Goal: Task Accomplishment & Management: Complete application form

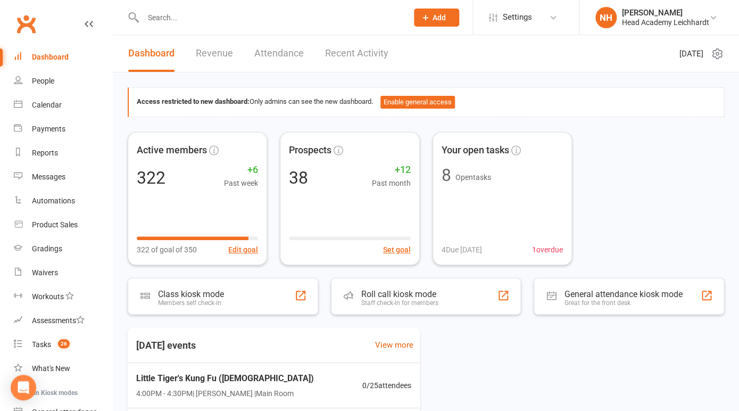
click at [442, 2] on div "Prospect Member Non-attending contact Class / event Appointment Grading event T…" at bounding box center [436, 17] width 72 height 35
click at [440, 16] on span "Add" at bounding box center [439, 17] width 13 height 9
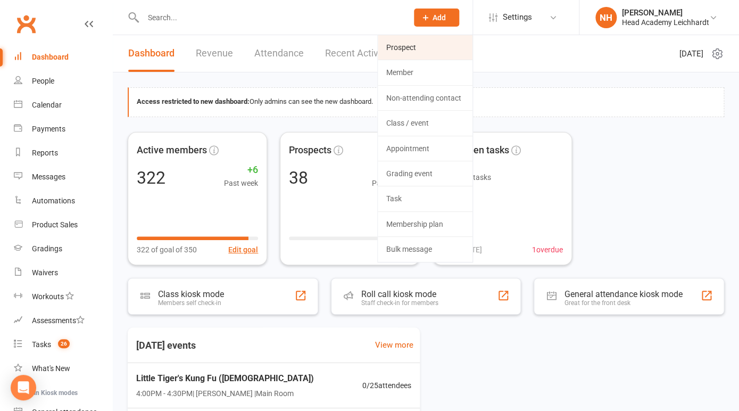
click at [418, 52] on link "Prospect" at bounding box center [425, 47] width 95 height 24
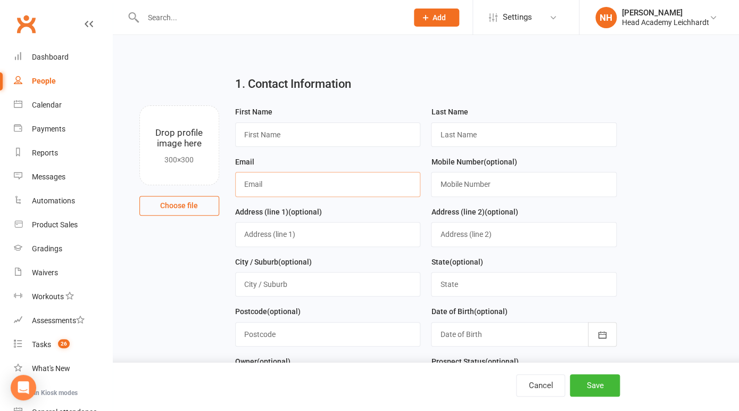
click at [269, 189] on input "text" at bounding box center [328, 184] width 186 height 24
paste input "[PERSON_NAME][EMAIL_ADDRESS][DOMAIN_NAME]"
type input "[PERSON_NAME][EMAIL_ADDRESS][DOMAIN_NAME]"
click at [266, 133] on input "text" at bounding box center [328, 134] width 186 height 24
click at [375, 202] on div "Email libby.turner1@gmail.com" at bounding box center [328, 180] width 196 height 50
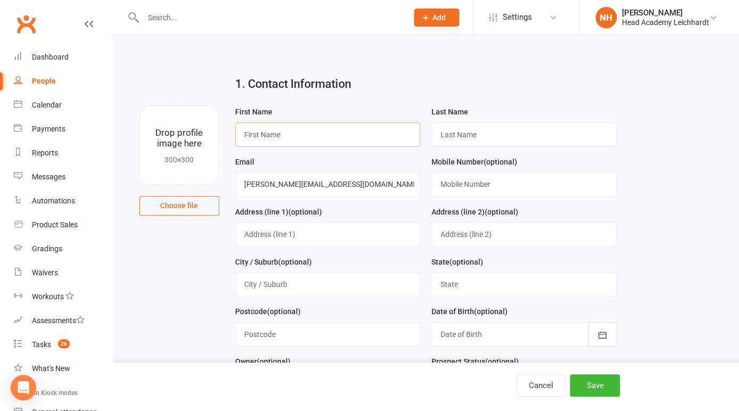
click at [296, 131] on input "text" at bounding box center [328, 134] width 186 height 24
type input "Noah"
type input "Turner"
click at [349, 199] on div "Email libby.turner1@gmail.com" at bounding box center [328, 180] width 196 height 50
drag, startPoint x: 349, startPoint y: 199, endPoint x: 288, endPoint y: 48, distance: 162.4
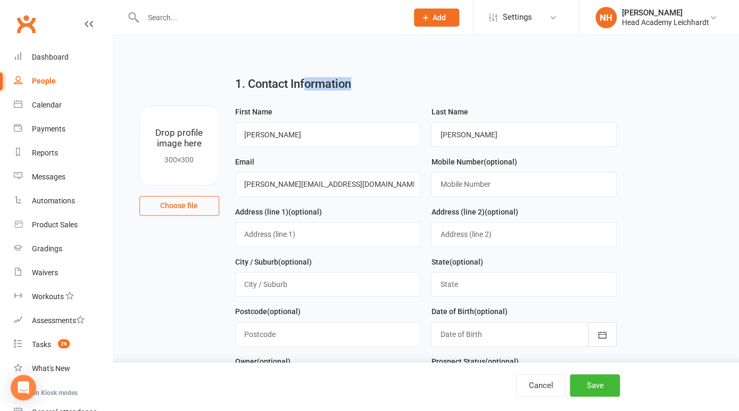
click at [336, 150] on div "First Name Noah" at bounding box center [328, 130] width 196 height 50
click at [483, 182] on input "text" at bounding box center [524, 184] width 186 height 24
click at [168, 20] on input "text" at bounding box center [270, 17] width 260 height 15
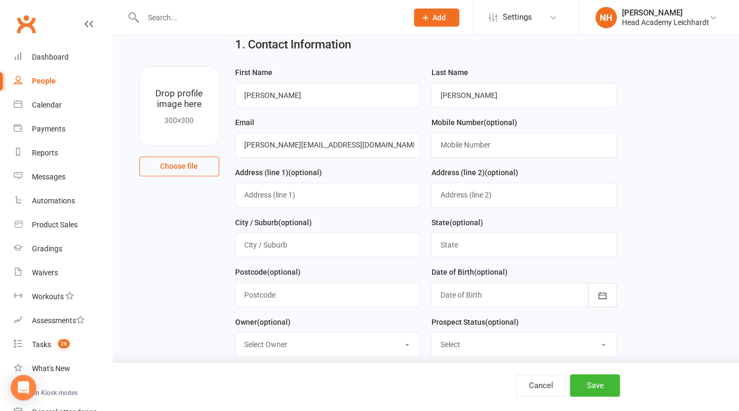
scroll to position [41, 0]
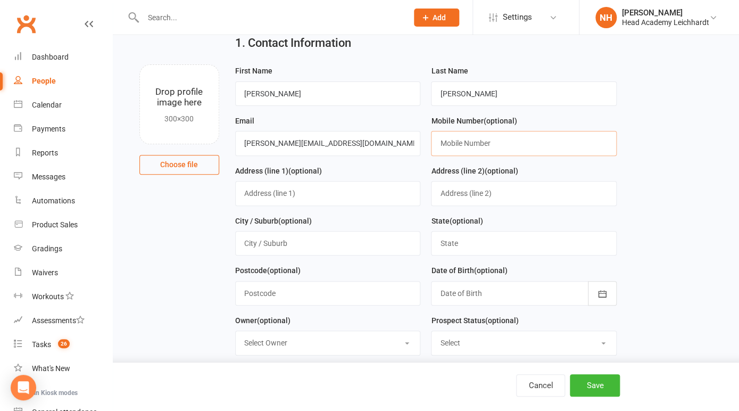
click at [472, 148] on input "text" at bounding box center [524, 143] width 186 height 24
click at [481, 153] on input "text" at bounding box center [524, 143] width 186 height 24
paste input "0439 428 916"
type input "0439 428 916"
click at [593, 379] on button "Save" at bounding box center [595, 385] width 50 height 22
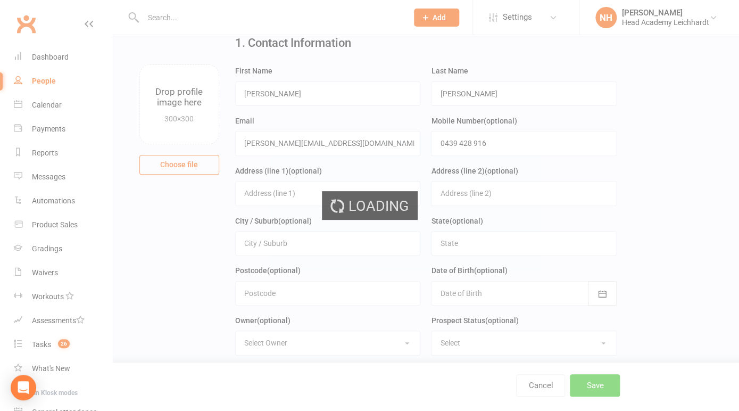
scroll to position [0, 0]
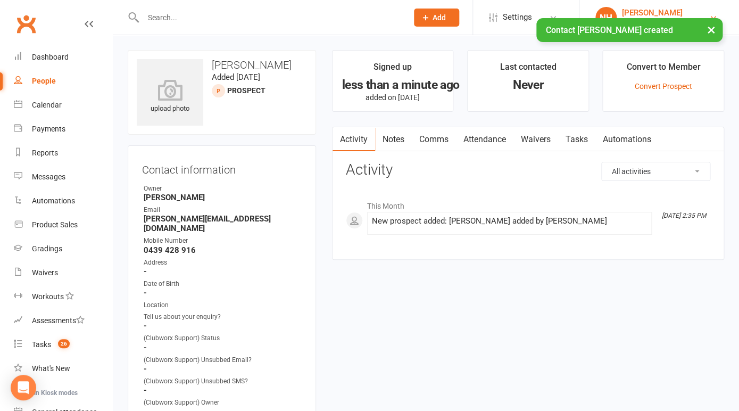
click at [675, 13] on div "[PERSON_NAME]" at bounding box center [665, 13] width 87 height 10
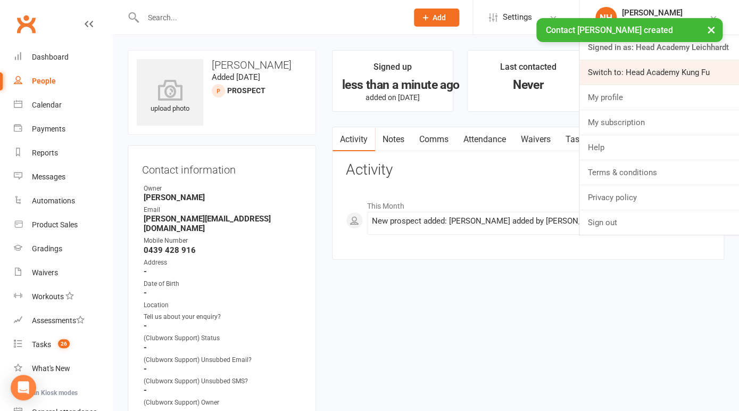
click at [655, 72] on link "Switch to: Head Academy Kung Fu" at bounding box center [660, 72] width 160 height 24
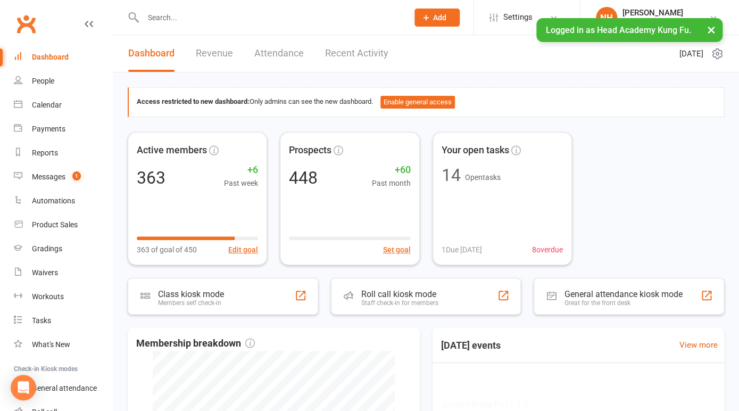
click at [181, 26] on div at bounding box center [264, 17] width 273 height 35
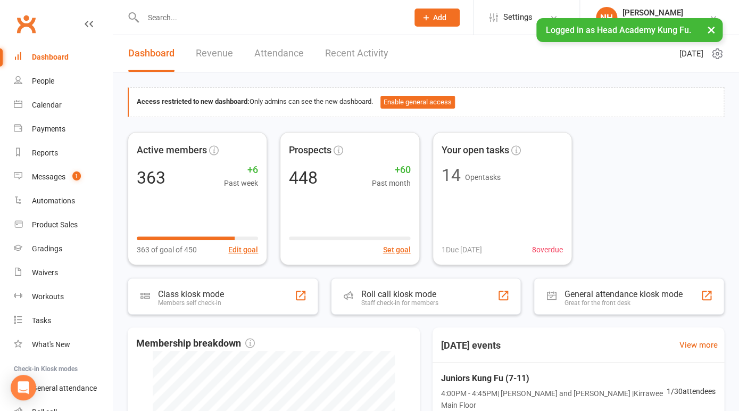
click at [170, 18] on input "text" at bounding box center [270, 17] width 261 height 15
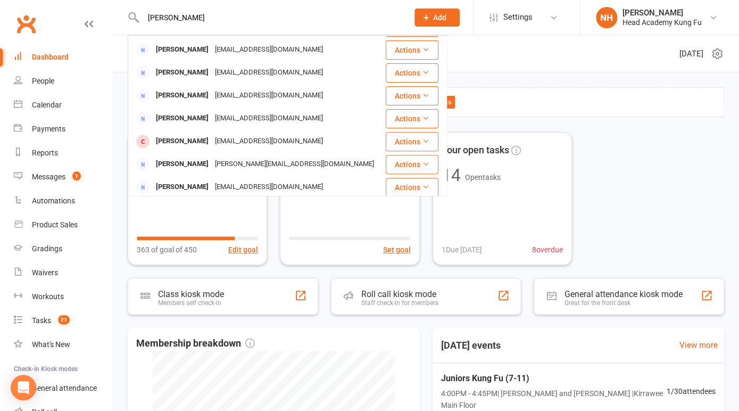
scroll to position [138, 0]
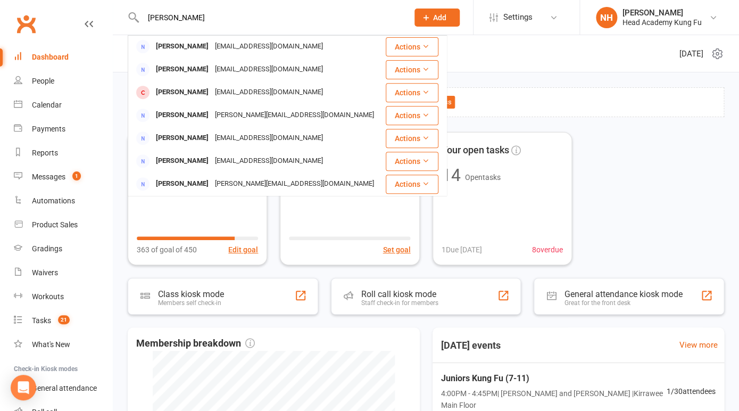
drag, startPoint x: 173, startPoint y: 20, endPoint x: 105, endPoint y: 14, distance: 67.8
click at [140, 14] on input "turner" at bounding box center [270, 17] width 261 height 15
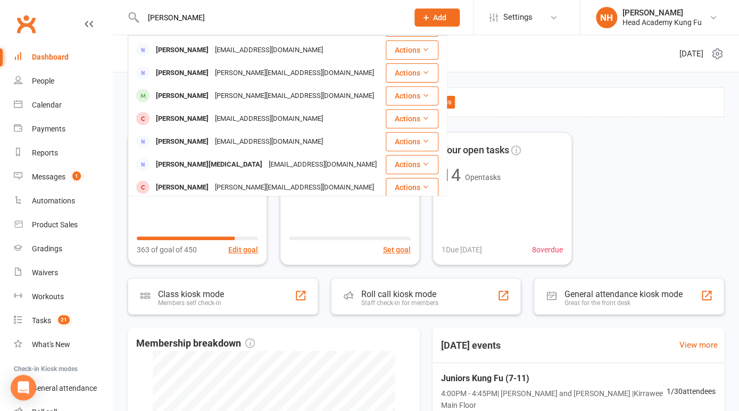
scroll to position [0, 0]
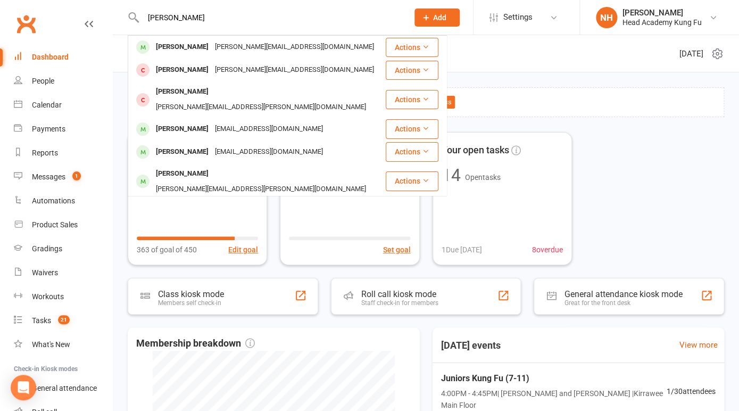
type input "theodore"
click at [207, 203] on div "Theodore Monro" at bounding box center [182, 210] width 59 height 15
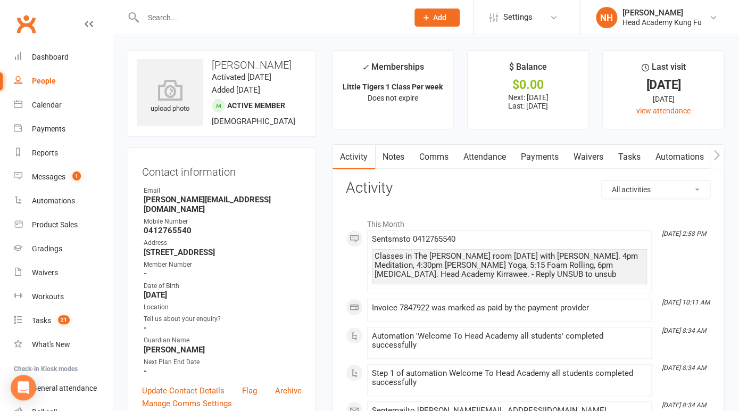
scroll to position [35, 0]
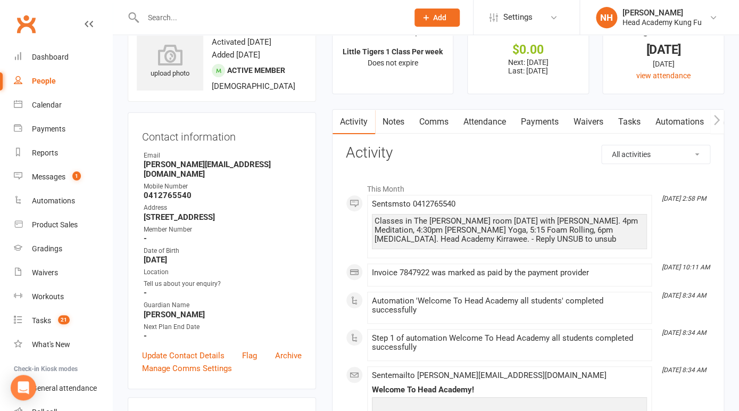
click at [716, 119] on icon "button" at bounding box center [717, 119] width 6 height 11
click at [719, 118] on icon "button" at bounding box center [717, 119] width 6 height 10
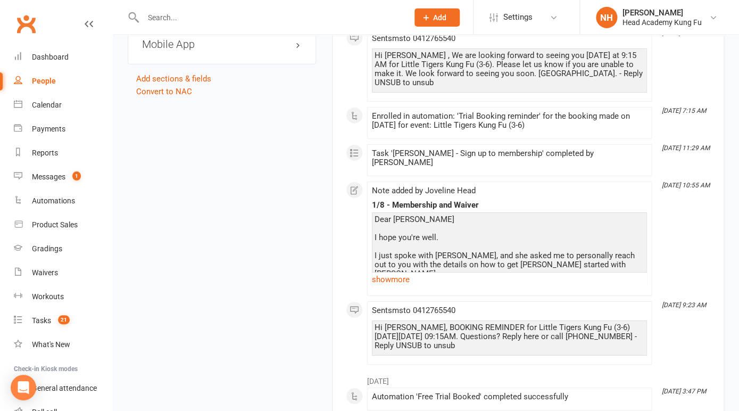
scroll to position [1113, 0]
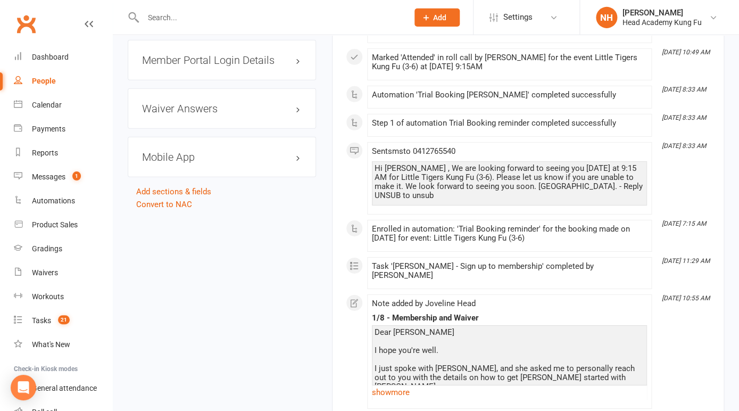
click at [201, 151] on h3 "Mobile App" at bounding box center [222, 157] width 160 height 12
click at [179, 174] on span at bounding box center [177, 179] width 11 height 11
click at [174, 177] on input "checkbox" at bounding box center [174, 177] width 0 height 0
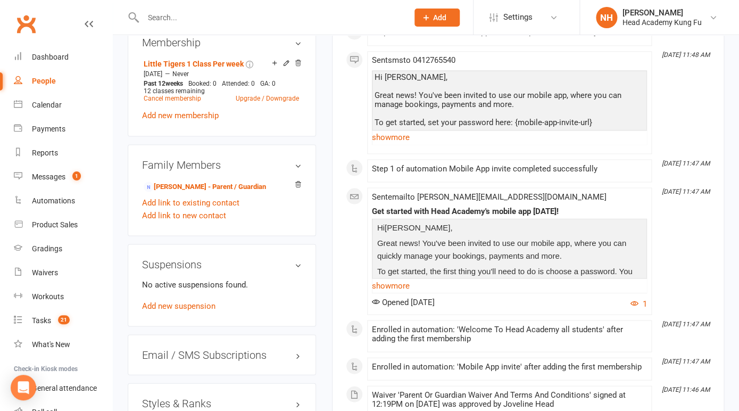
scroll to position [575, 0]
click at [182, 182] on link "Lori Monro - Parent / Guardian" at bounding box center [205, 187] width 122 height 11
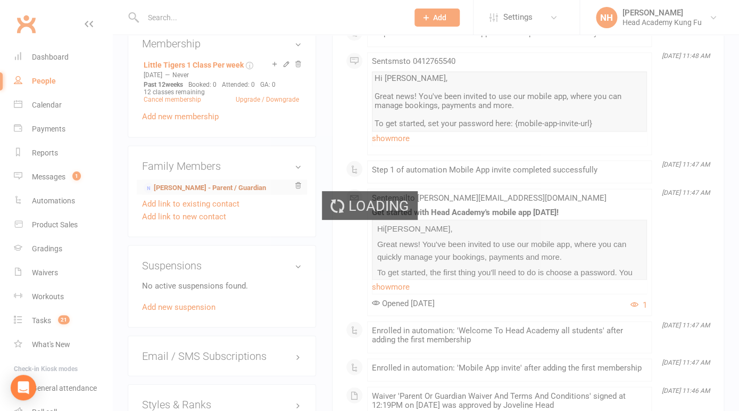
scroll to position [0, 160]
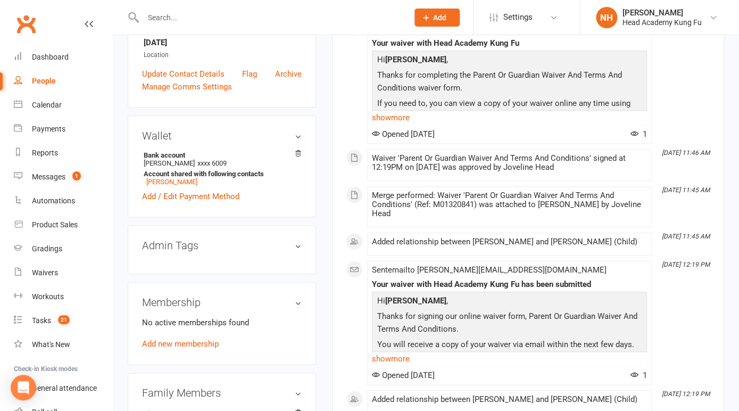
scroll to position [522, 0]
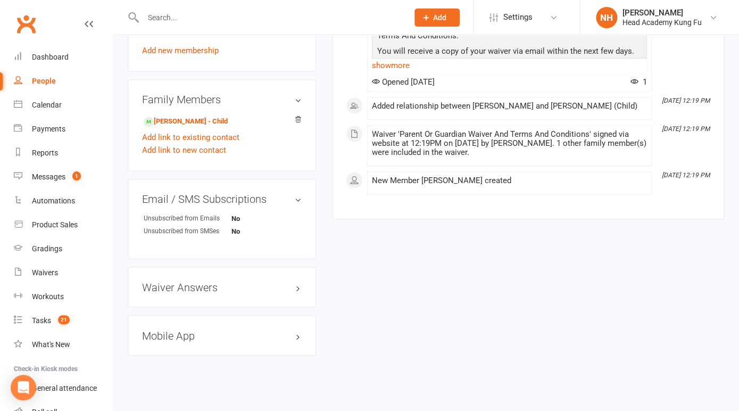
click at [178, 329] on h3 "Mobile App" at bounding box center [222, 335] width 160 height 12
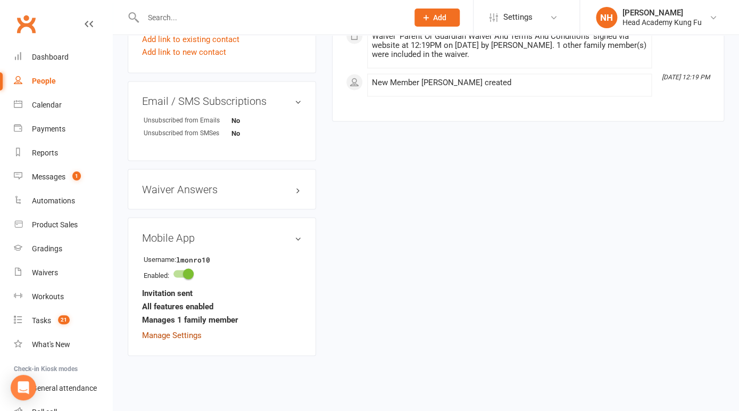
click at [186, 330] on link "Manage Settings" at bounding box center [172, 335] width 60 height 10
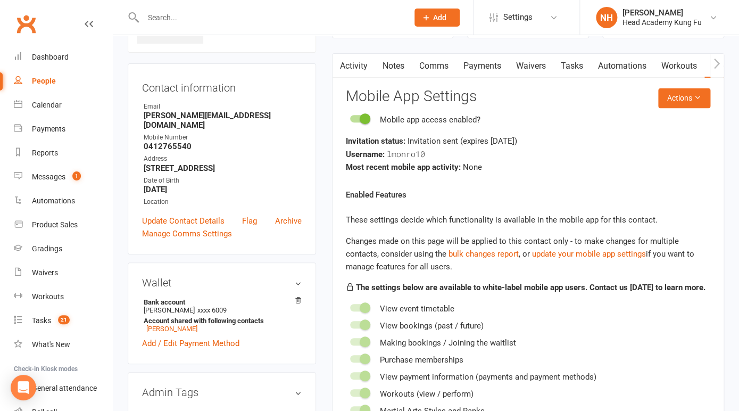
scroll to position [81, 0]
click at [683, 96] on button "Actions" at bounding box center [684, 98] width 52 height 19
click at [651, 143] on link "Send invitation SMS" at bounding box center [657, 144] width 105 height 21
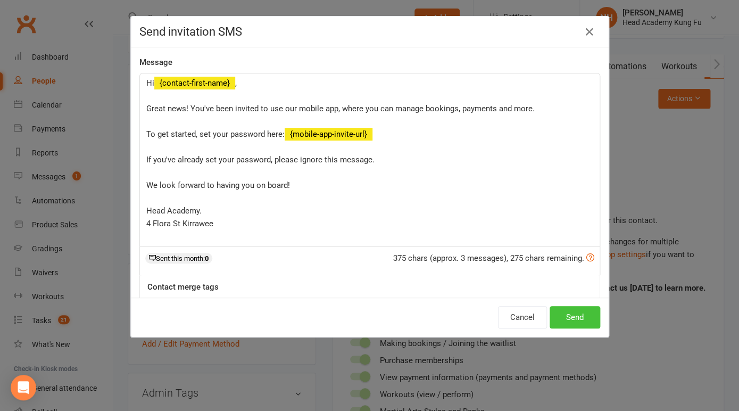
click at [579, 317] on button "Send" at bounding box center [575, 317] width 51 height 22
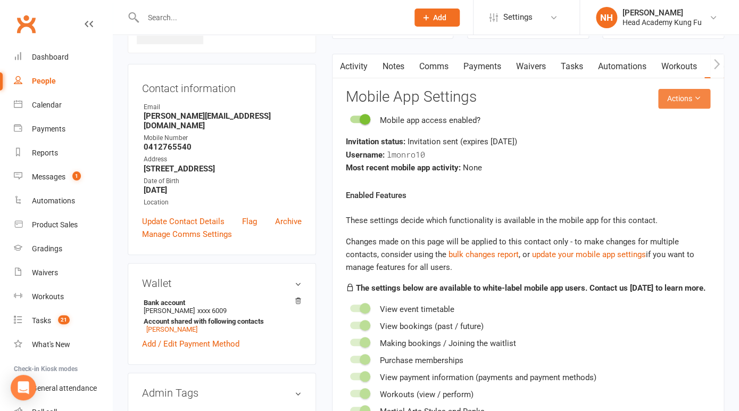
click at [694, 98] on icon at bounding box center [697, 97] width 7 height 7
click at [658, 123] on link "Send invitation email" at bounding box center [657, 122] width 105 height 21
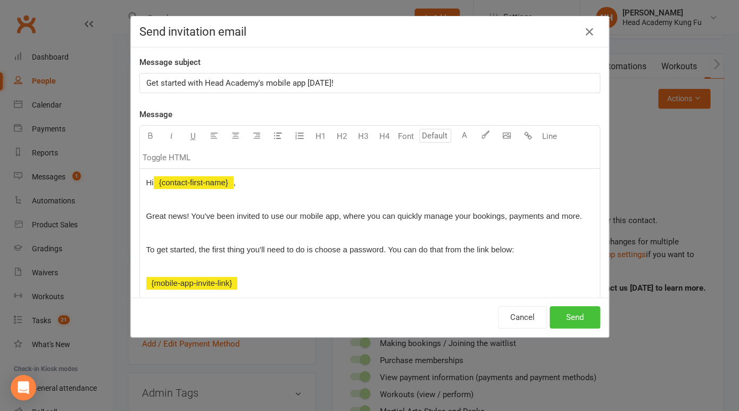
click at [580, 320] on button "Send" at bounding box center [575, 317] width 51 height 22
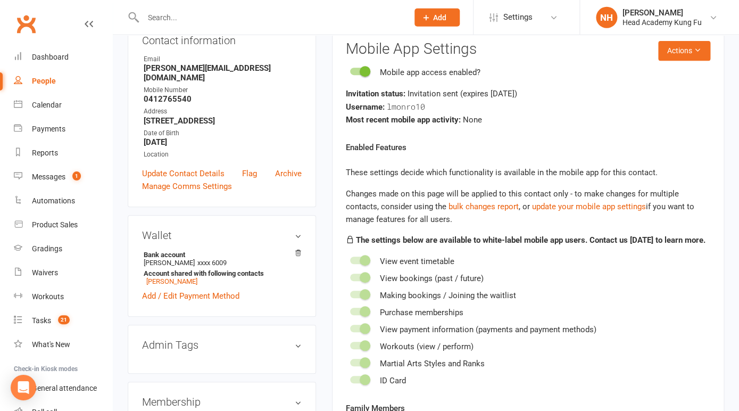
scroll to position [0, 0]
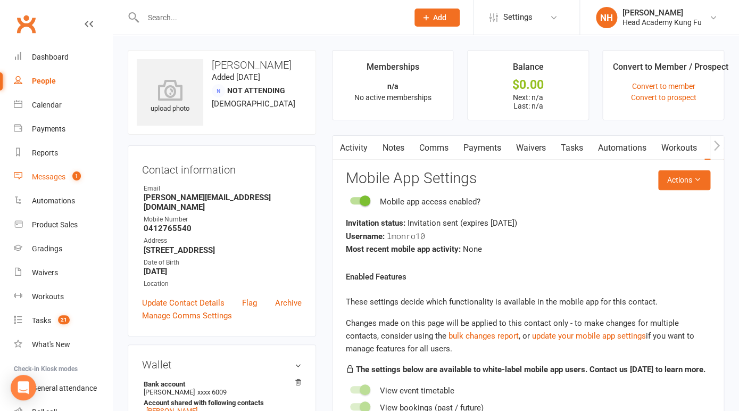
click at [55, 178] on div "Messages" at bounding box center [49, 176] width 34 height 9
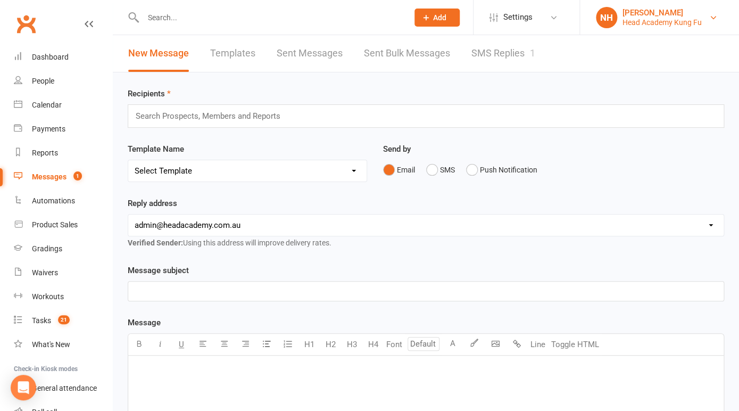
click at [664, 26] on div "Head Academy Kung Fu" at bounding box center [662, 23] width 79 height 10
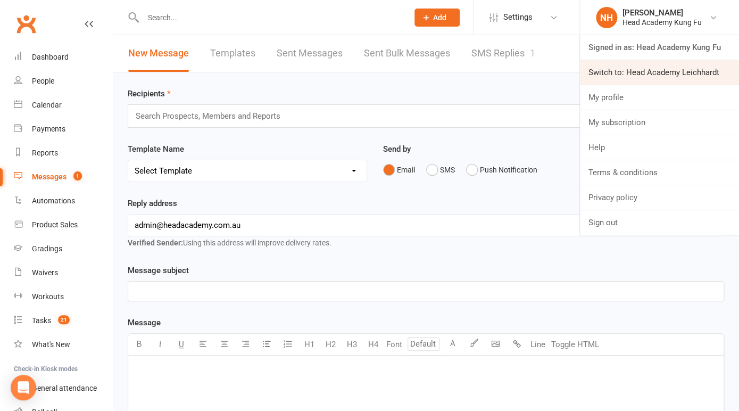
click at [661, 66] on link "Switch to: Head Academy Leichhardt" at bounding box center [659, 72] width 159 height 24
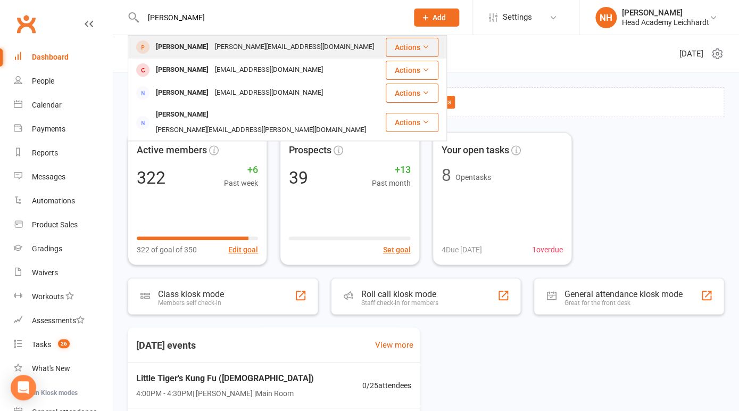
type input "libby"
click at [184, 47] on div "Noah Turner" at bounding box center [182, 46] width 59 height 15
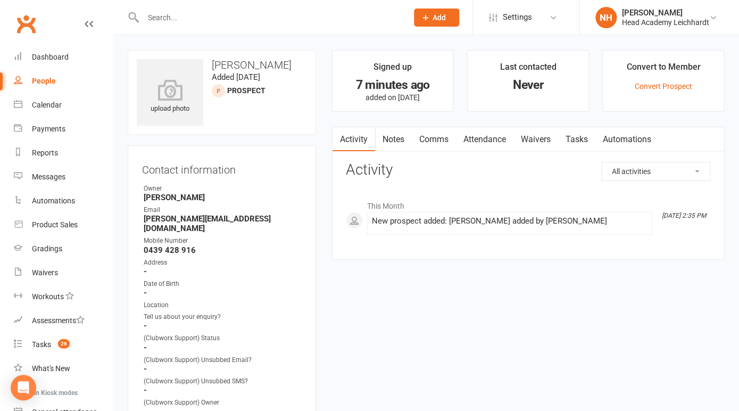
click at [394, 141] on link "Notes" at bounding box center [393, 139] width 37 height 24
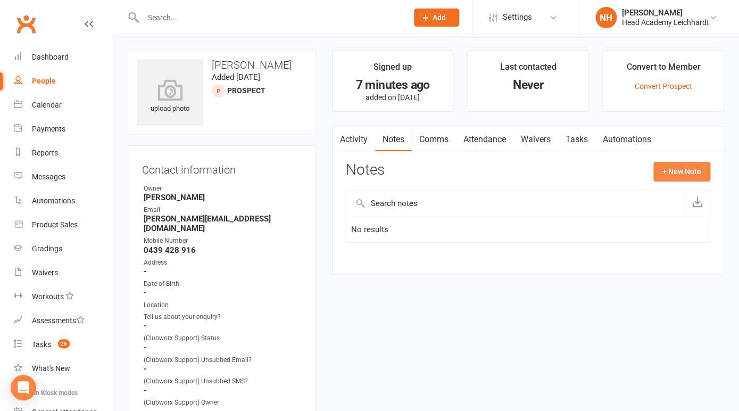
click at [671, 170] on button "+ New Note" at bounding box center [682, 171] width 57 height 19
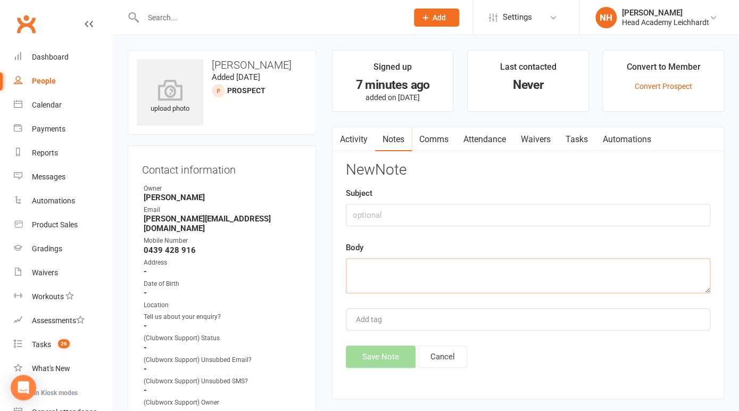
click at [383, 277] on textarea at bounding box center [528, 275] width 365 height 35
paste textarea "Hi Libby and Noah, Sifu Nathan here. Thanks for your inquiry. I can help book y…"
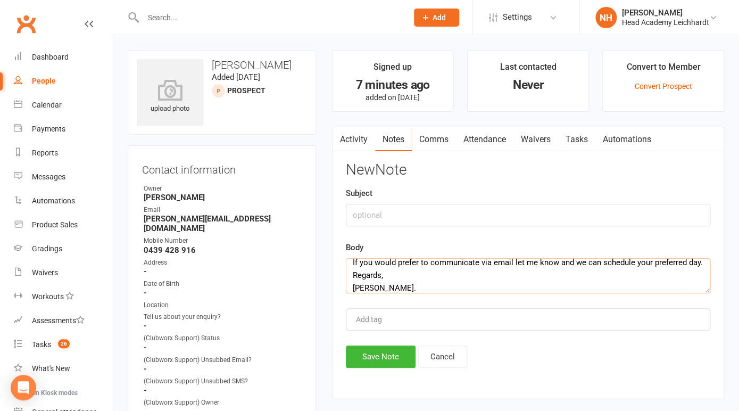
type textarea "Hi Libby and Noah, Sifu Nathan here. Thanks for your inquiry. I can help book y…"
click at [381, 204] on input "text" at bounding box center [528, 215] width 365 height 22
type input "email"
click at [404, 356] on button "Save Note" at bounding box center [381, 356] width 70 height 22
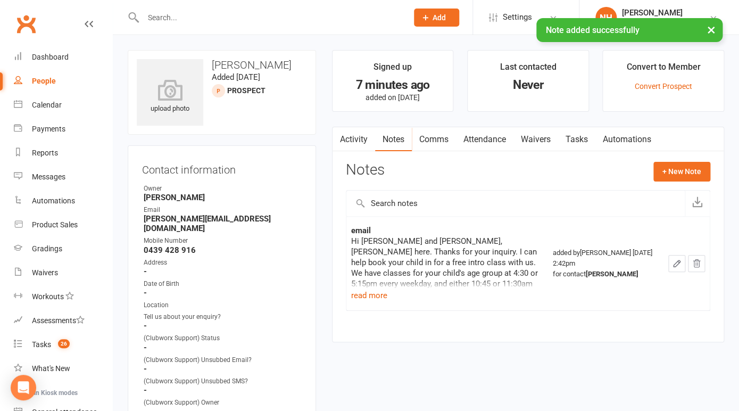
click at [579, 138] on link "Tasks" at bounding box center [576, 139] width 37 height 24
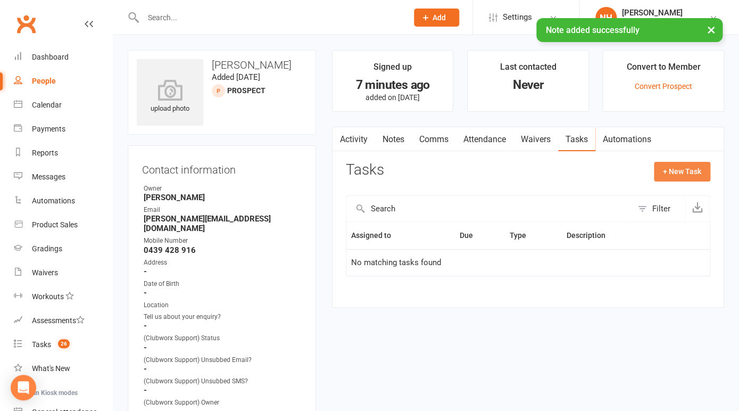
click at [673, 169] on button "+ New Task" at bounding box center [682, 171] width 56 height 19
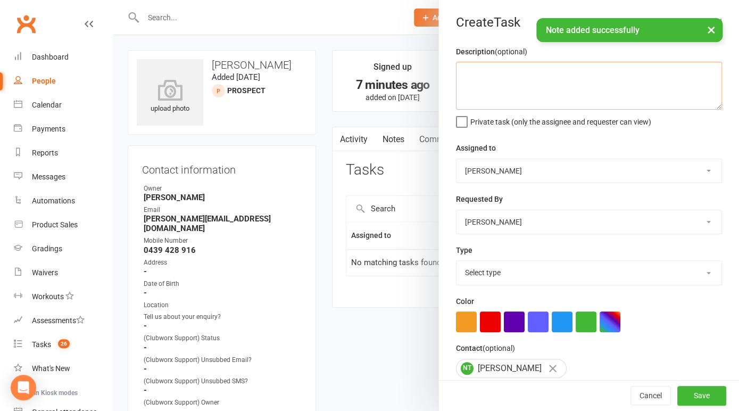
click at [491, 90] on textarea at bounding box center [589, 86] width 266 height 48
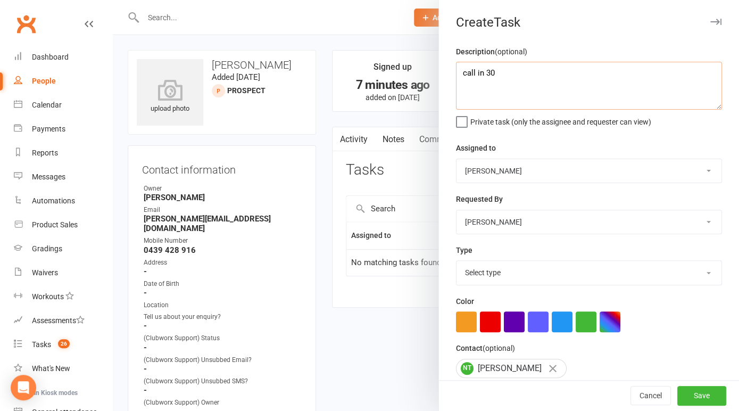
type textarea "call in 30"
select select "18926"
click option "Phone call" at bounding box center [0, 0] width 0 height 0
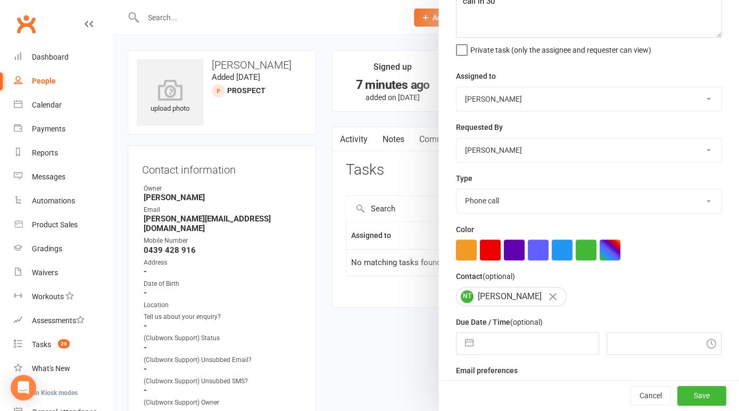
scroll to position [95, 0]
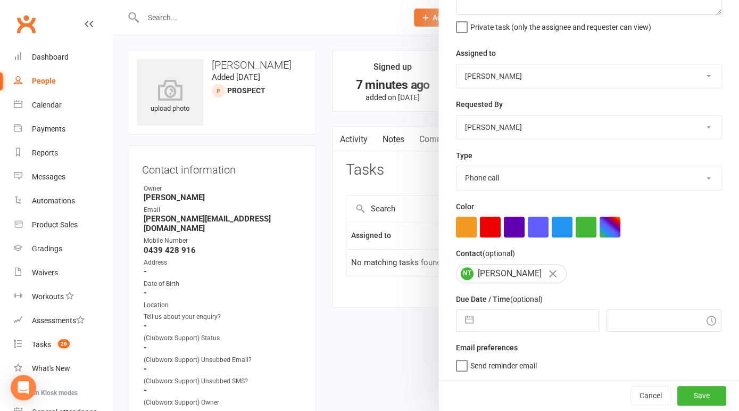
select select "6"
select select "2025"
select select "7"
select select "2025"
select select "8"
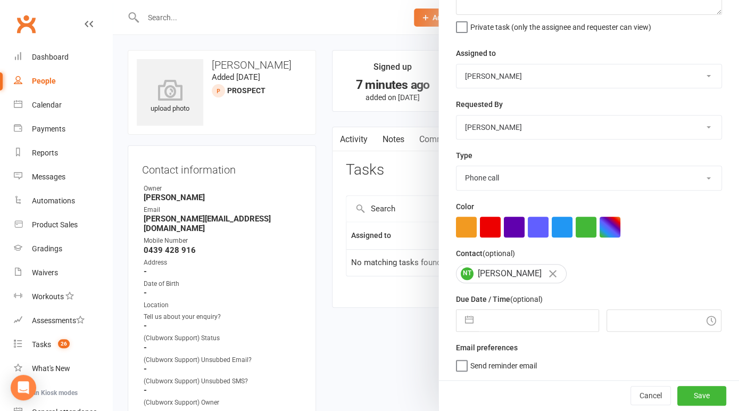
select select "2025"
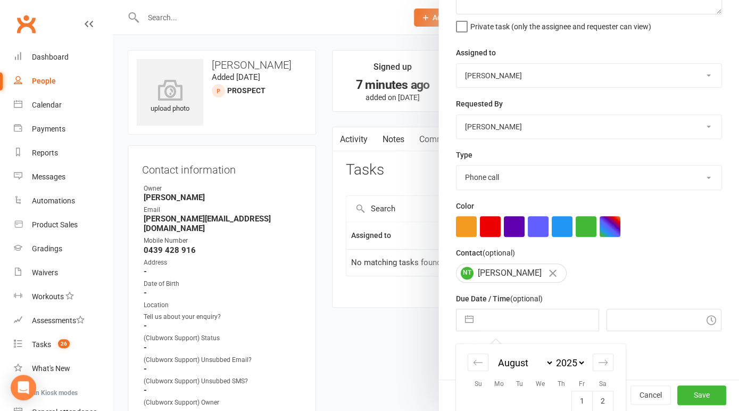
click at [498, 322] on input "text" at bounding box center [539, 319] width 120 height 21
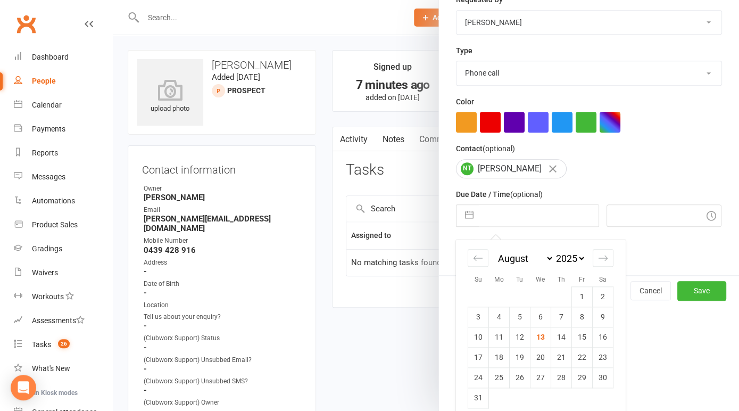
scroll to position [210, 0]
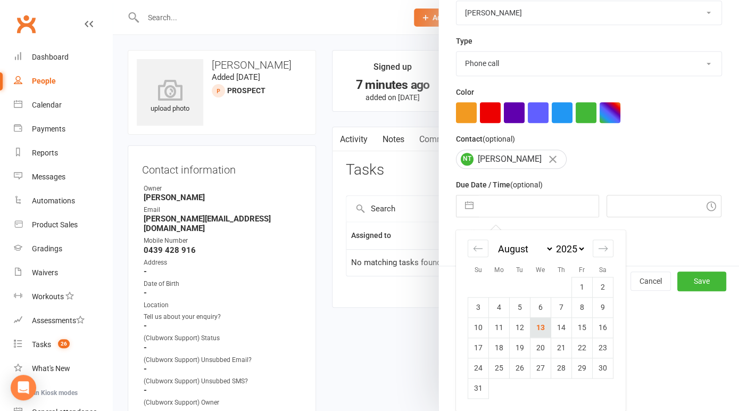
click at [543, 325] on td "13" at bounding box center [541, 327] width 21 height 20
type input "13 Aug 2025"
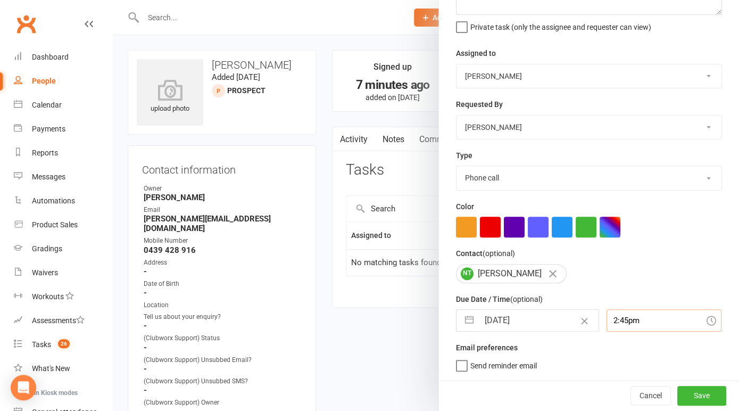
click at [634, 321] on input "2:45pm" at bounding box center [664, 320] width 115 height 22
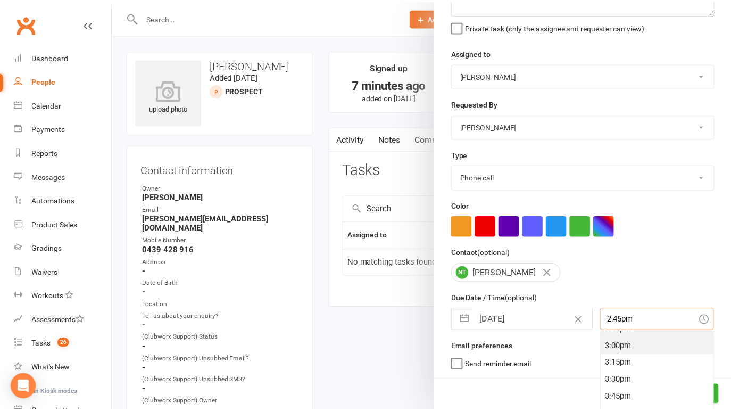
scroll to position [1021, 0]
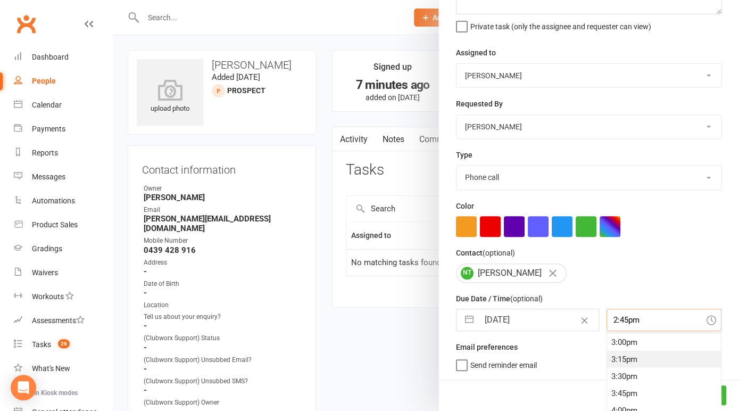
click at [635, 360] on div "3:15pm" at bounding box center [664, 358] width 114 height 17
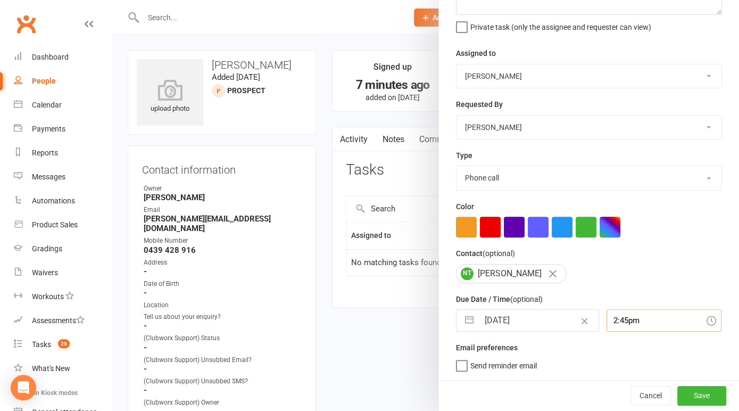
type input "3:15pm"
click at [701, 397] on button "Save" at bounding box center [702, 395] width 49 height 19
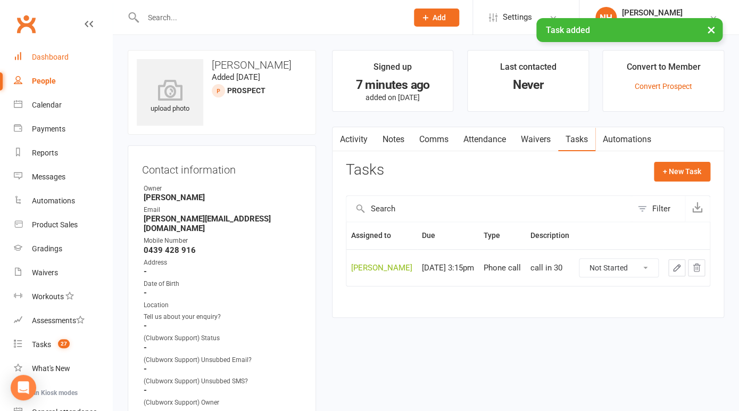
click at [57, 53] on link "Dashboard" at bounding box center [63, 57] width 98 height 24
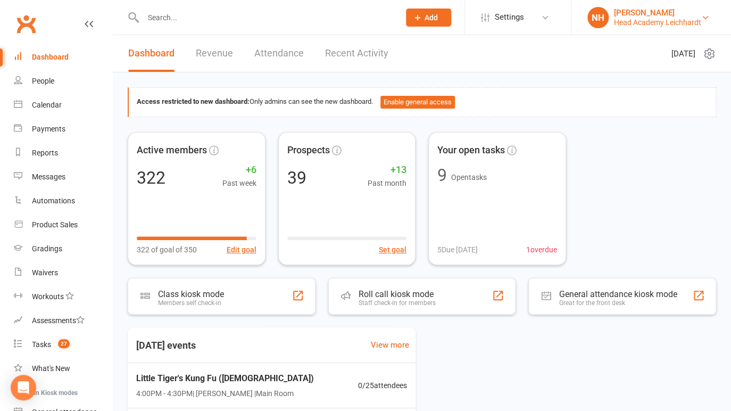
click at [667, 15] on div "[PERSON_NAME]" at bounding box center [657, 13] width 87 height 10
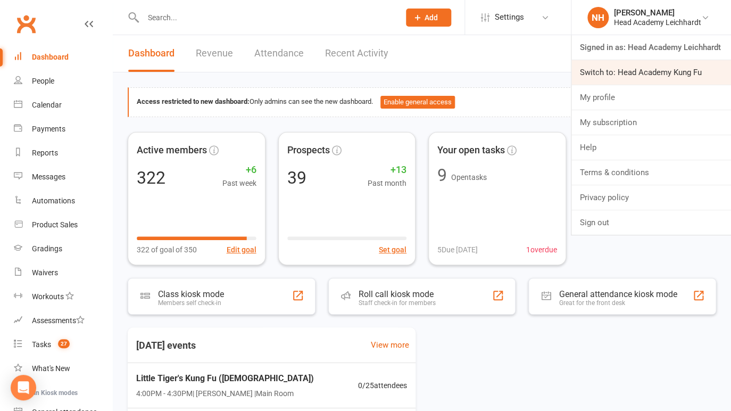
click at [652, 71] on link "Switch to: Head Academy Kung Fu" at bounding box center [652, 72] width 160 height 24
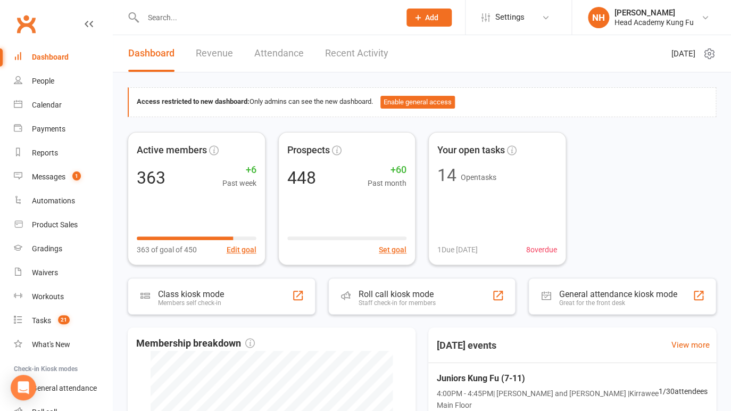
click at [167, 13] on input "text" at bounding box center [266, 17] width 253 height 15
click at [667, 12] on div "[PERSON_NAME]" at bounding box center [654, 13] width 79 height 10
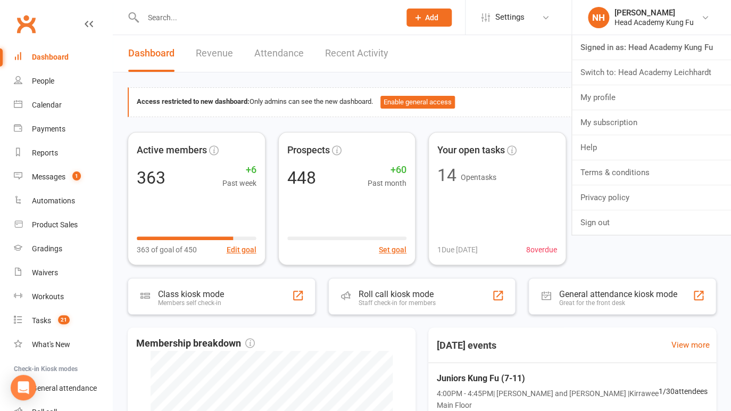
click at [671, 78] on link "Switch to: Head Academy Leichhardt" at bounding box center [651, 72] width 159 height 24
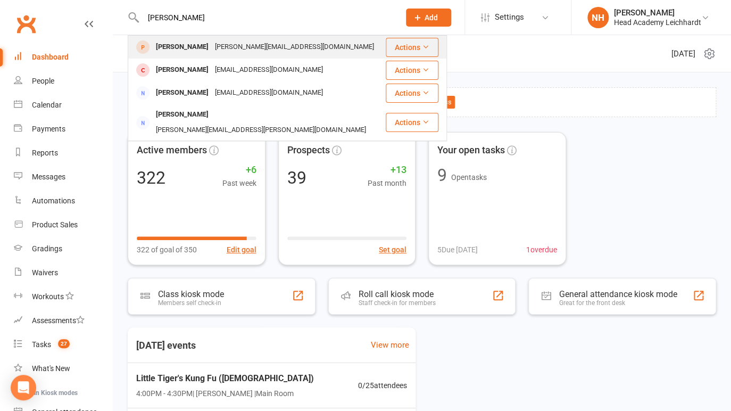
type input "[PERSON_NAME]"
click at [212, 48] on div "[PERSON_NAME][EMAIL_ADDRESS][DOMAIN_NAME]" at bounding box center [295, 46] width 166 height 15
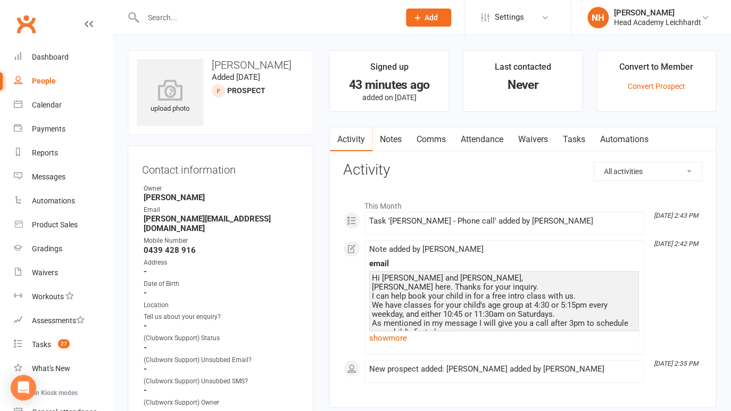
click at [575, 139] on link "Tasks" at bounding box center [574, 139] width 37 height 24
